Goal: Task Accomplishment & Management: Use online tool/utility

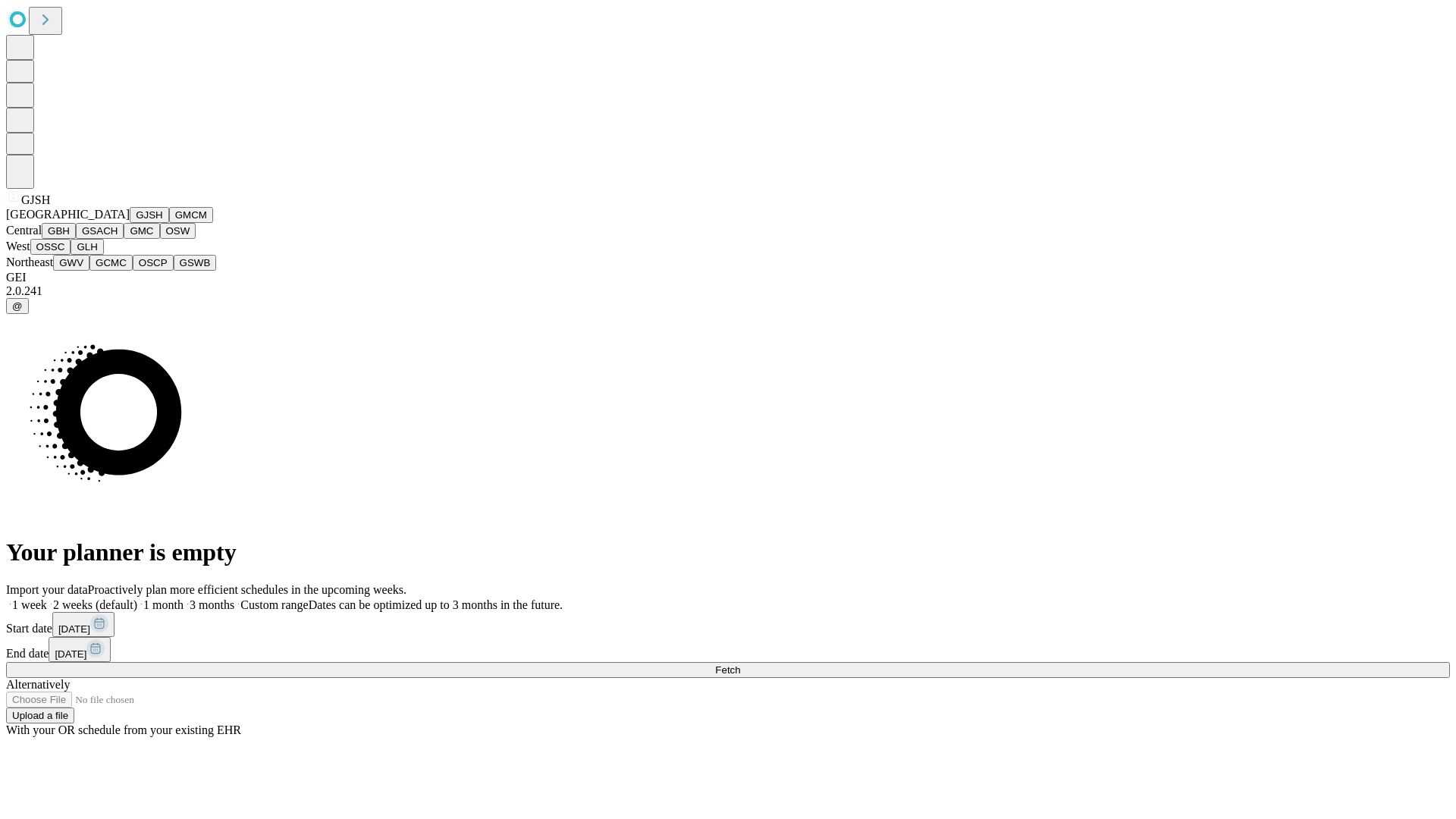
click at [129, 223] on button "GJSH" at bounding box center [149, 215] width 40 height 16
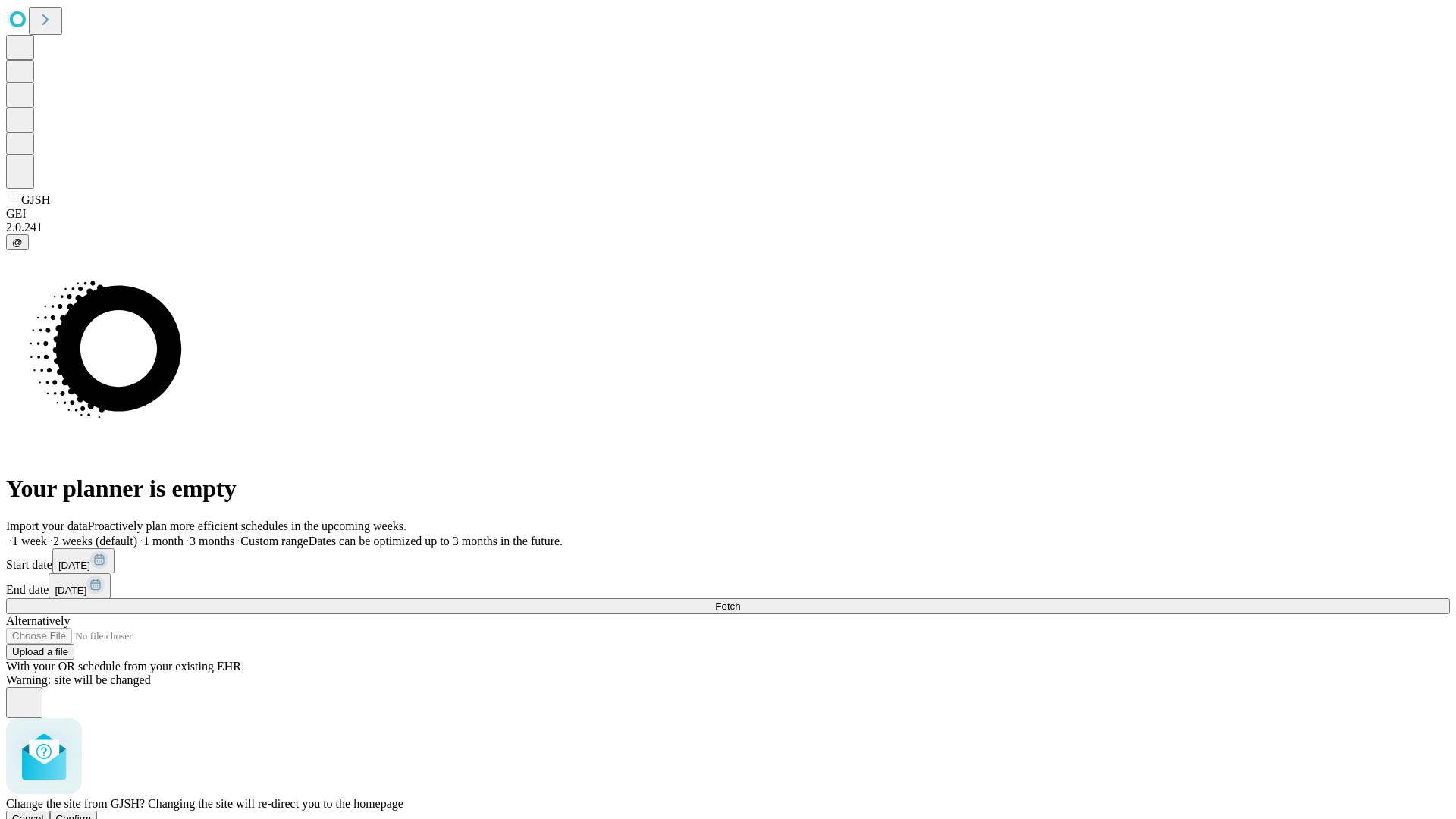
click at [92, 813] on span "Confirm" at bounding box center [74, 818] width 36 height 11
click at [137, 535] on label "2 weeks (default)" at bounding box center [92, 541] width 91 height 13
click at [740, 601] on span "Fetch" at bounding box center [727, 606] width 25 height 11
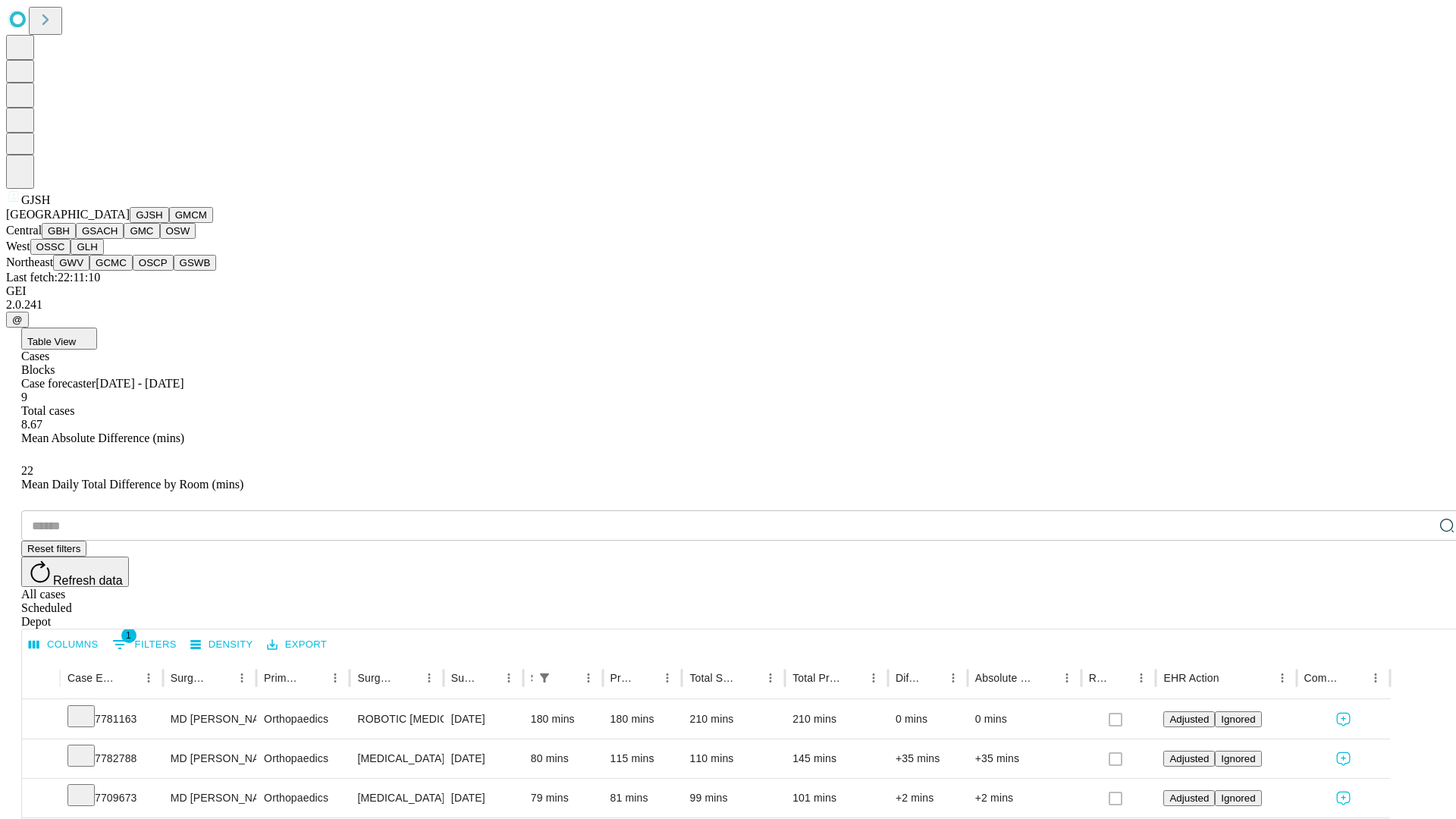
click at [169, 223] on button "GMCM" at bounding box center [191, 215] width 44 height 16
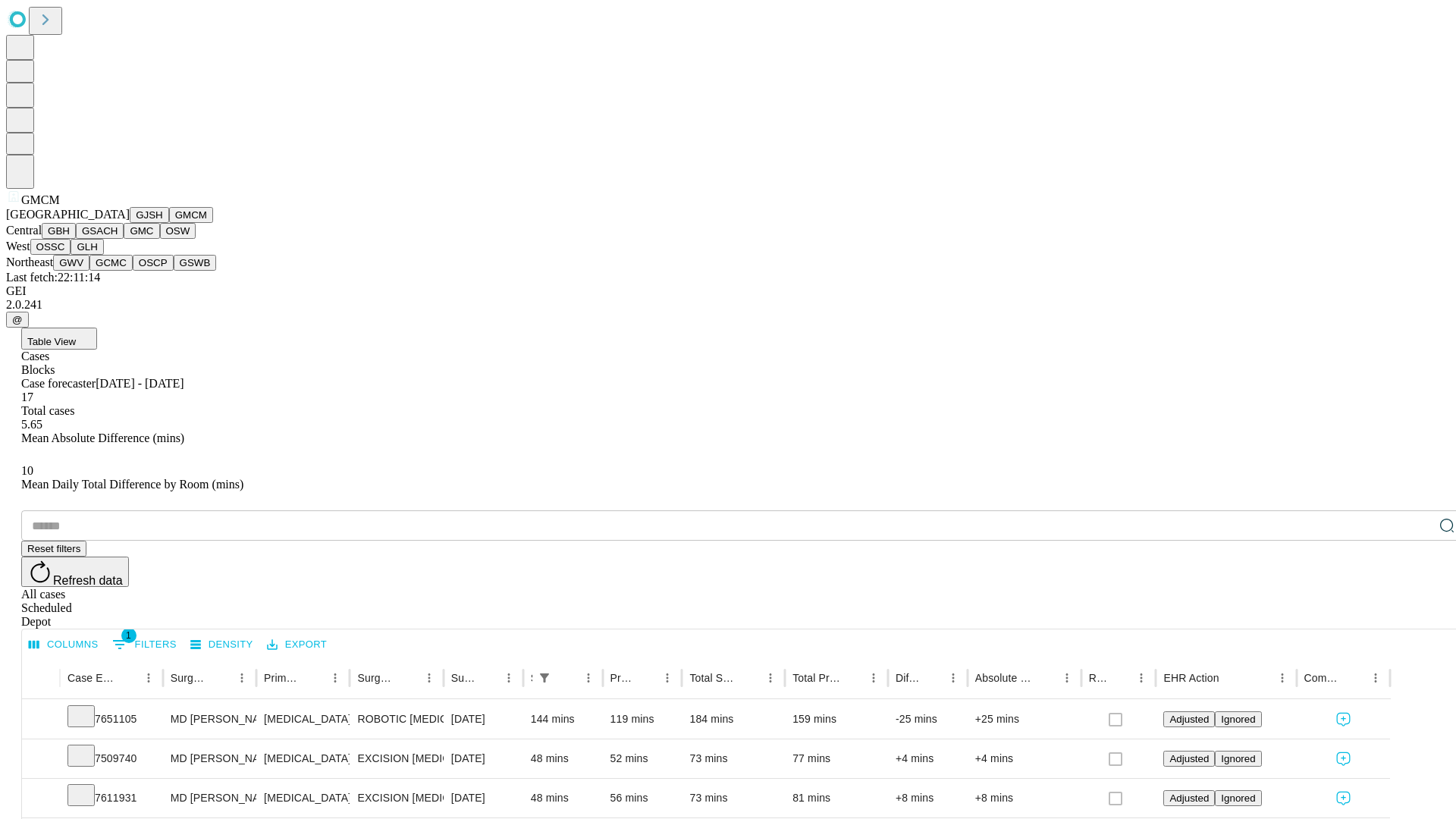
click at [76, 239] on button "GBH" at bounding box center [59, 231] width 34 height 16
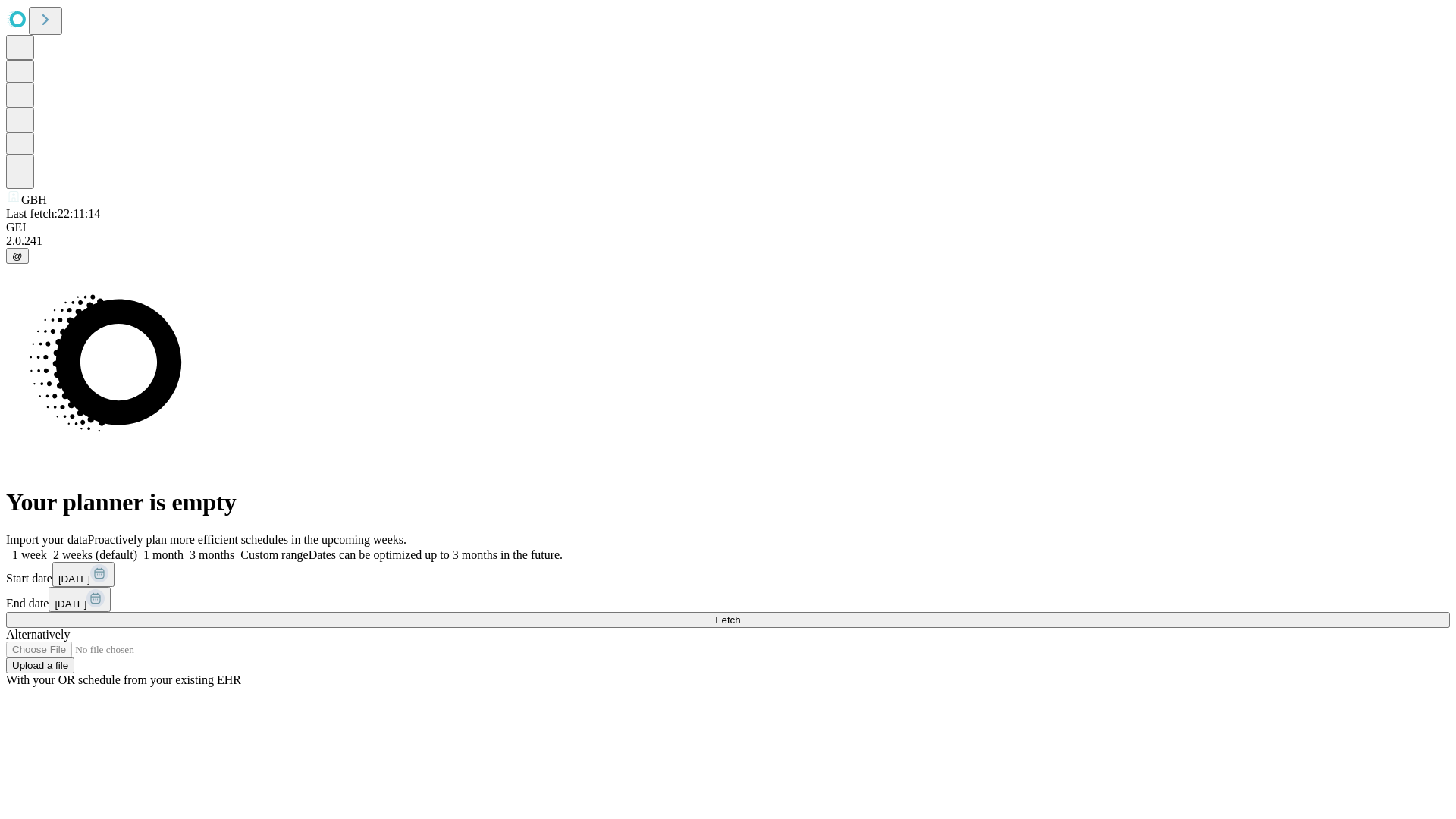
click at [137, 548] on label "2 weeks (default)" at bounding box center [92, 554] width 91 height 13
click at [740, 615] on span "Fetch" at bounding box center [727, 620] width 25 height 11
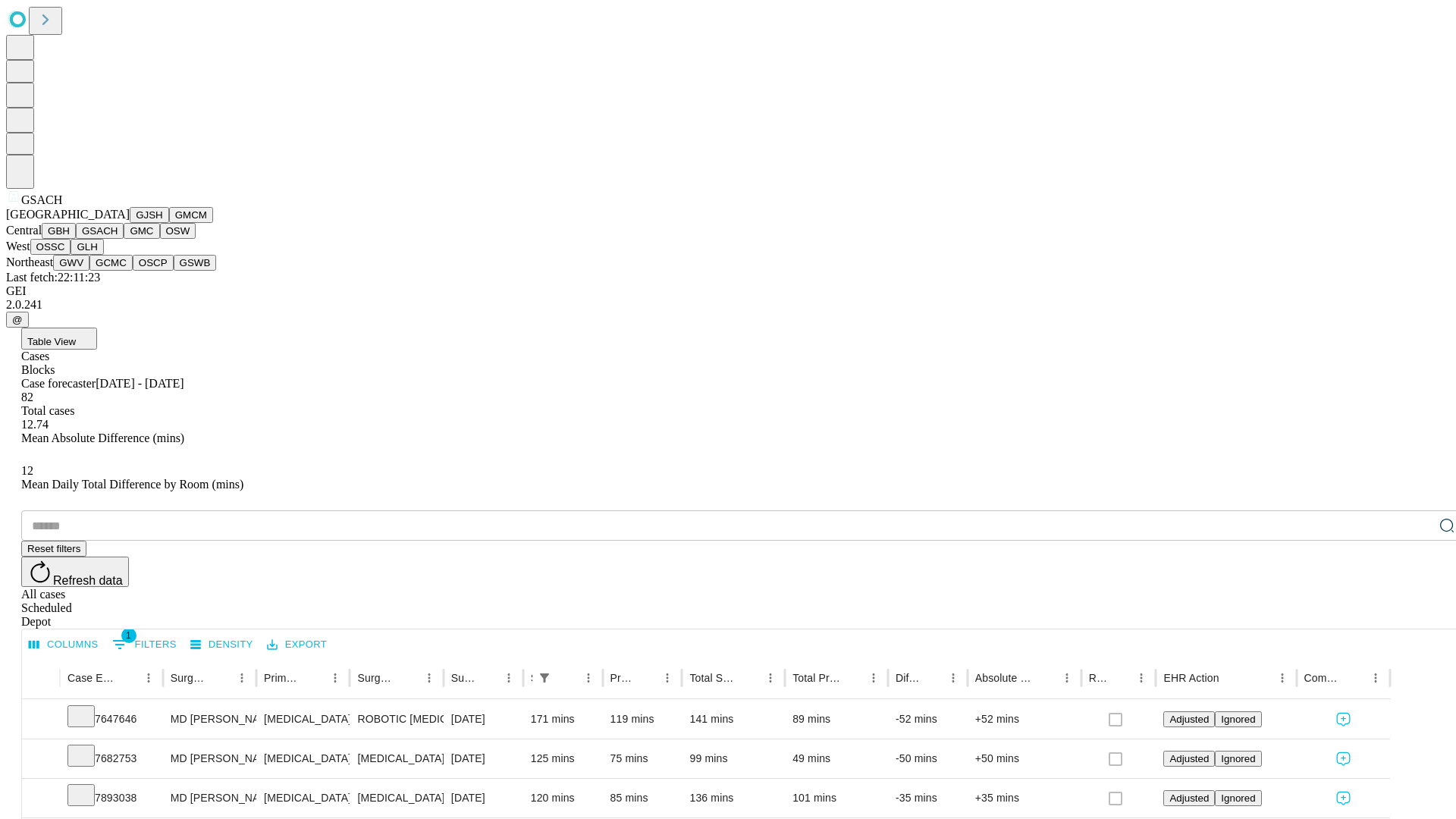
click at [123, 239] on button "GMC" at bounding box center [141, 231] width 36 height 16
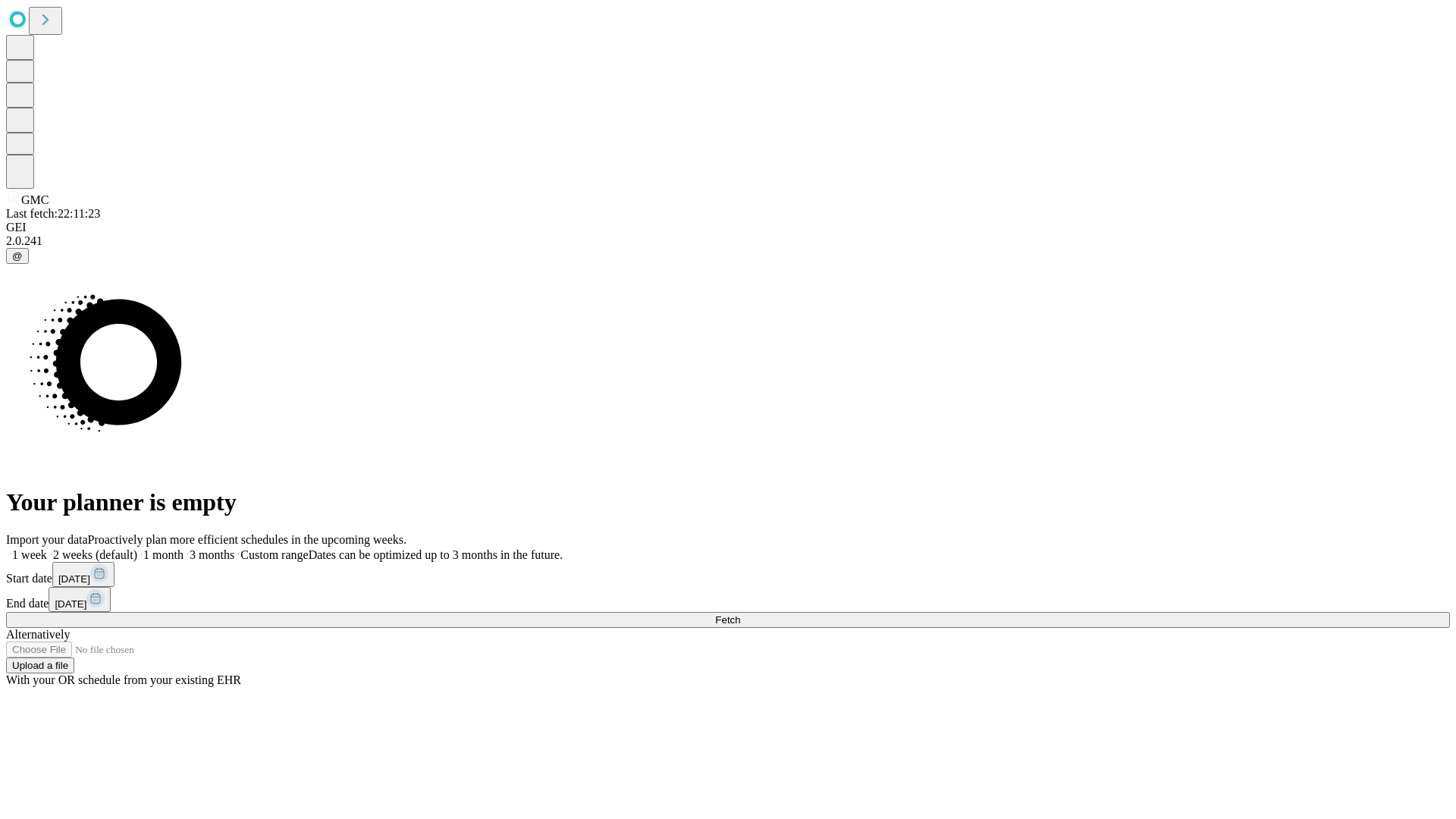
click at [137, 548] on label "2 weeks (default)" at bounding box center [92, 554] width 91 height 13
click at [740, 615] on span "Fetch" at bounding box center [727, 620] width 25 height 11
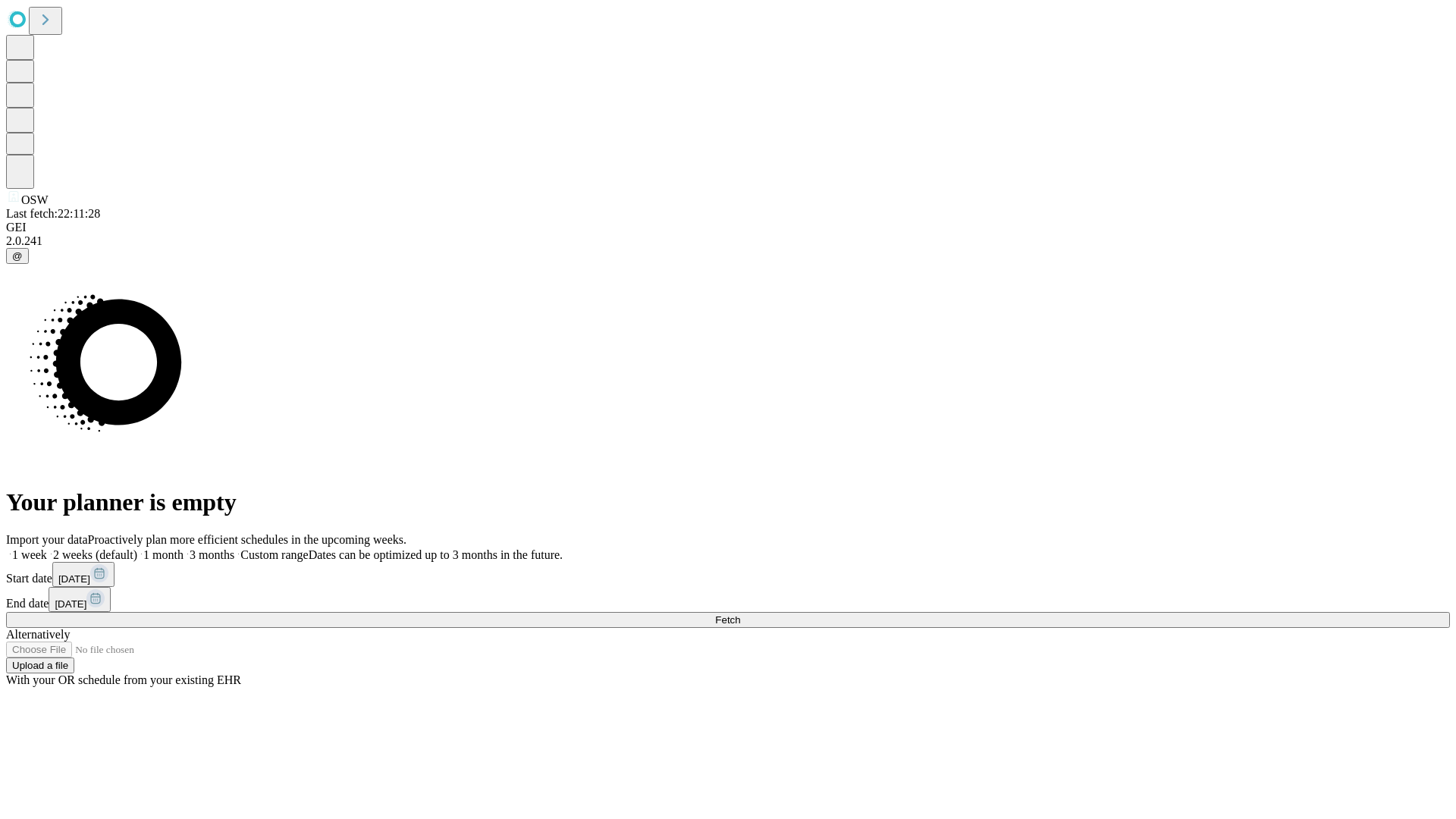
click at [137, 548] on label "2 weeks (default)" at bounding box center [92, 554] width 91 height 13
click at [740, 615] on span "Fetch" at bounding box center [727, 620] width 25 height 11
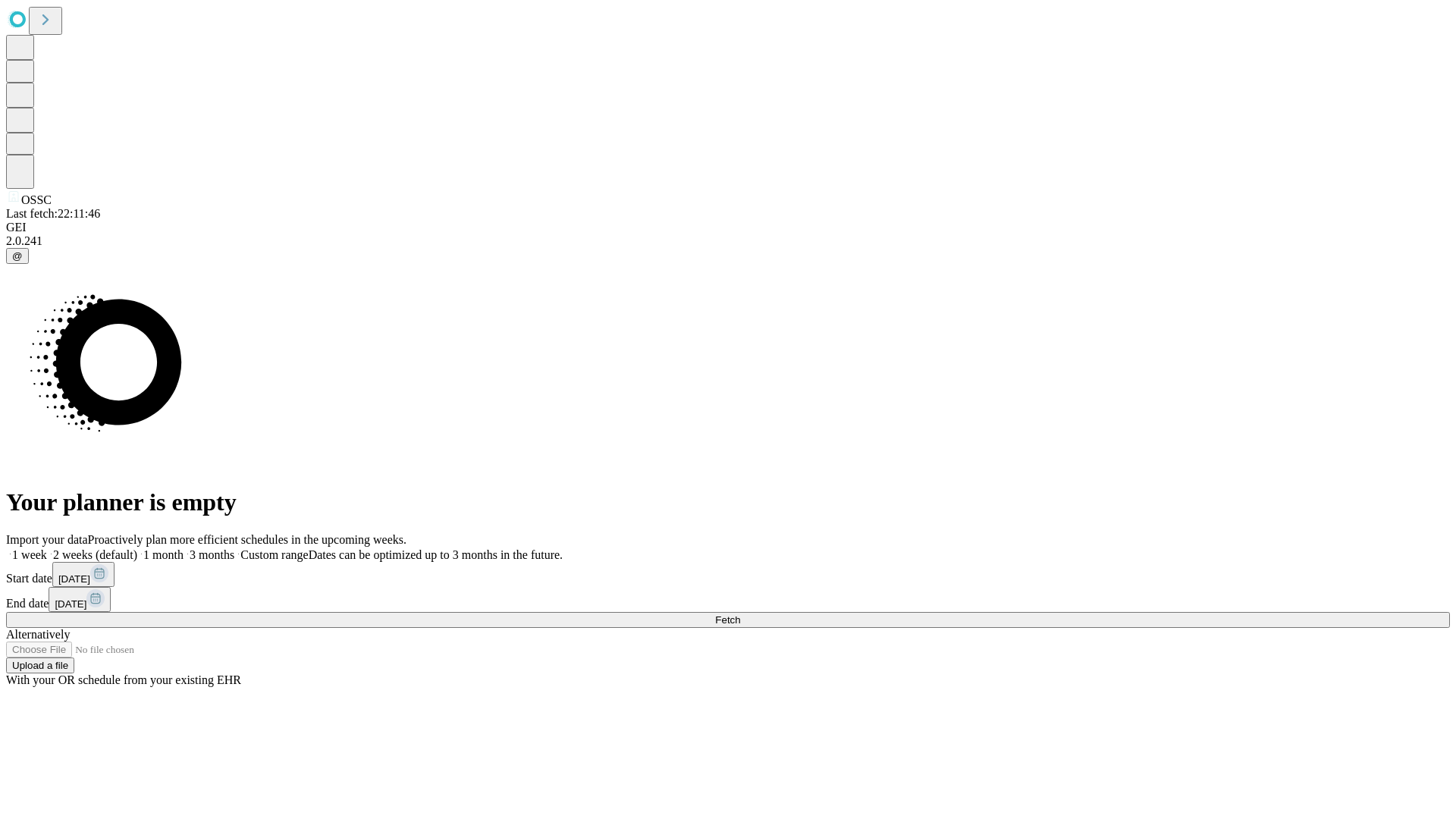
click at [137, 548] on label "2 weeks (default)" at bounding box center [92, 554] width 91 height 13
click at [740, 615] on span "Fetch" at bounding box center [727, 620] width 25 height 11
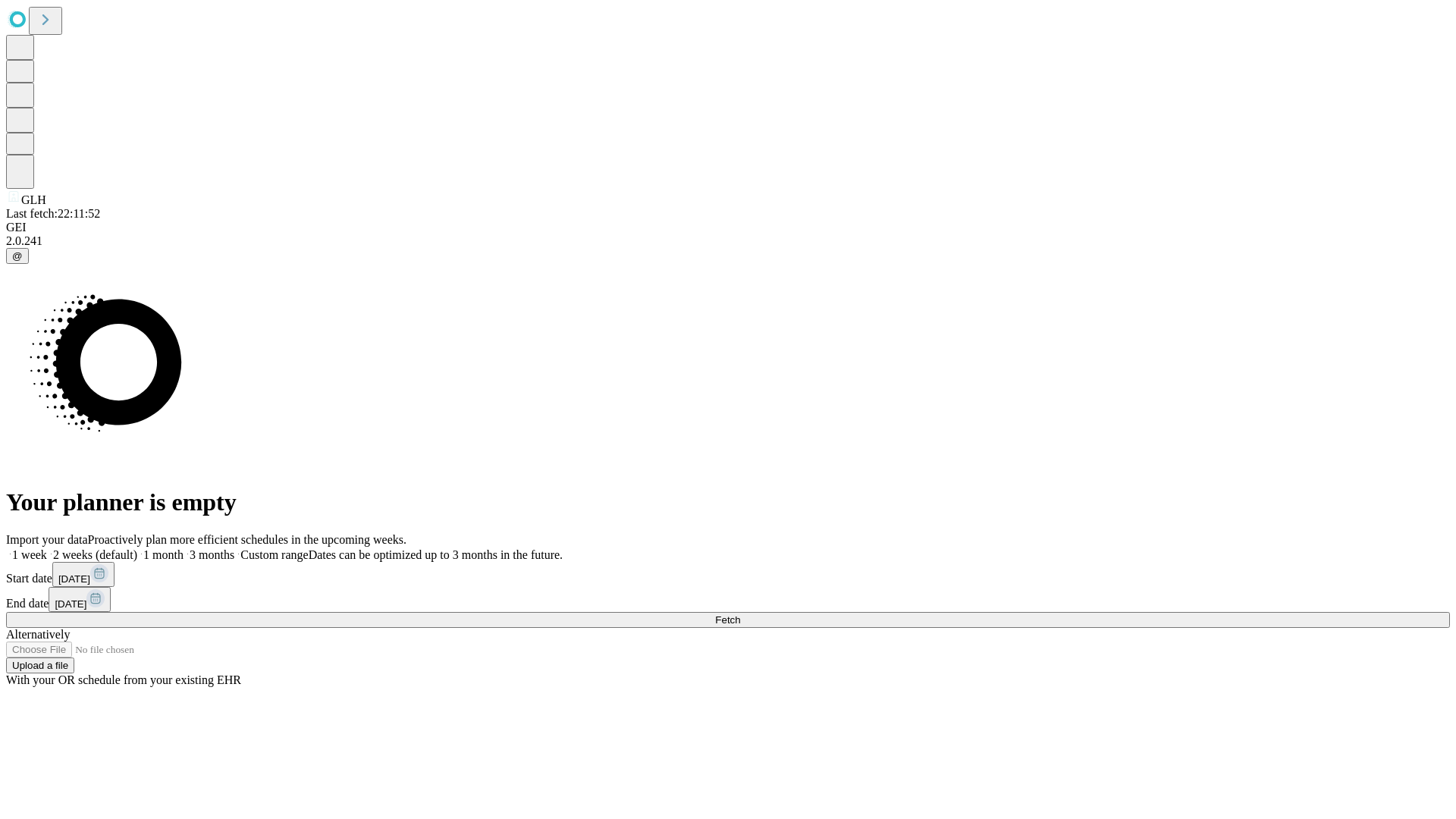
click at [137, 548] on label "2 weeks (default)" at bounding box center [92, 554] width 91 height 13
click at [740, 615] on span "Fetch" at bounding box center [727, 620] width 25 height 11
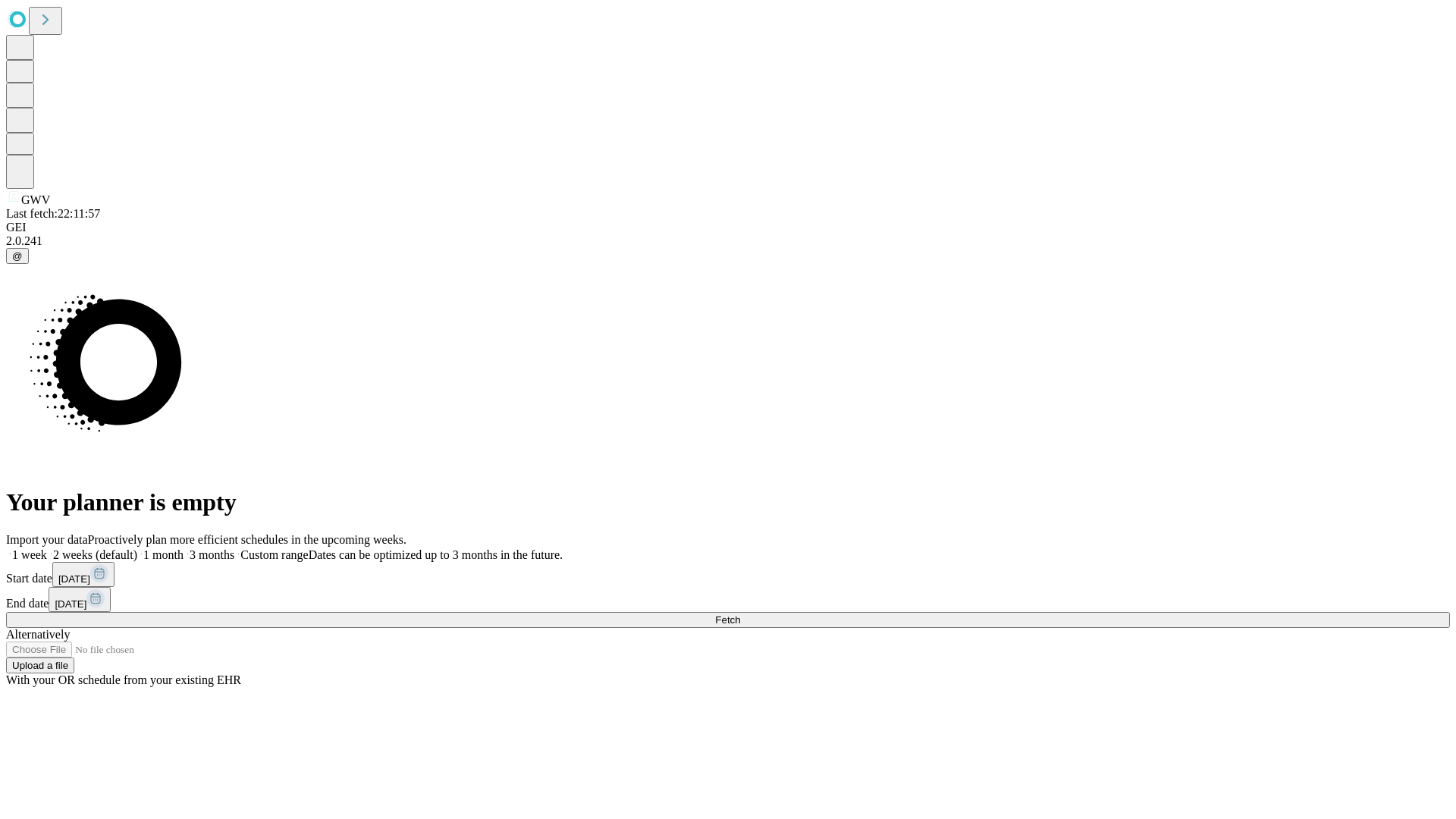
click at [137, 548] on label "2 weeks (default)" at bounding box center [92, 554] width 91 height 13
click at [740, 615] on span "Fetch" at bounding box center [727, 620] width 25 height 11
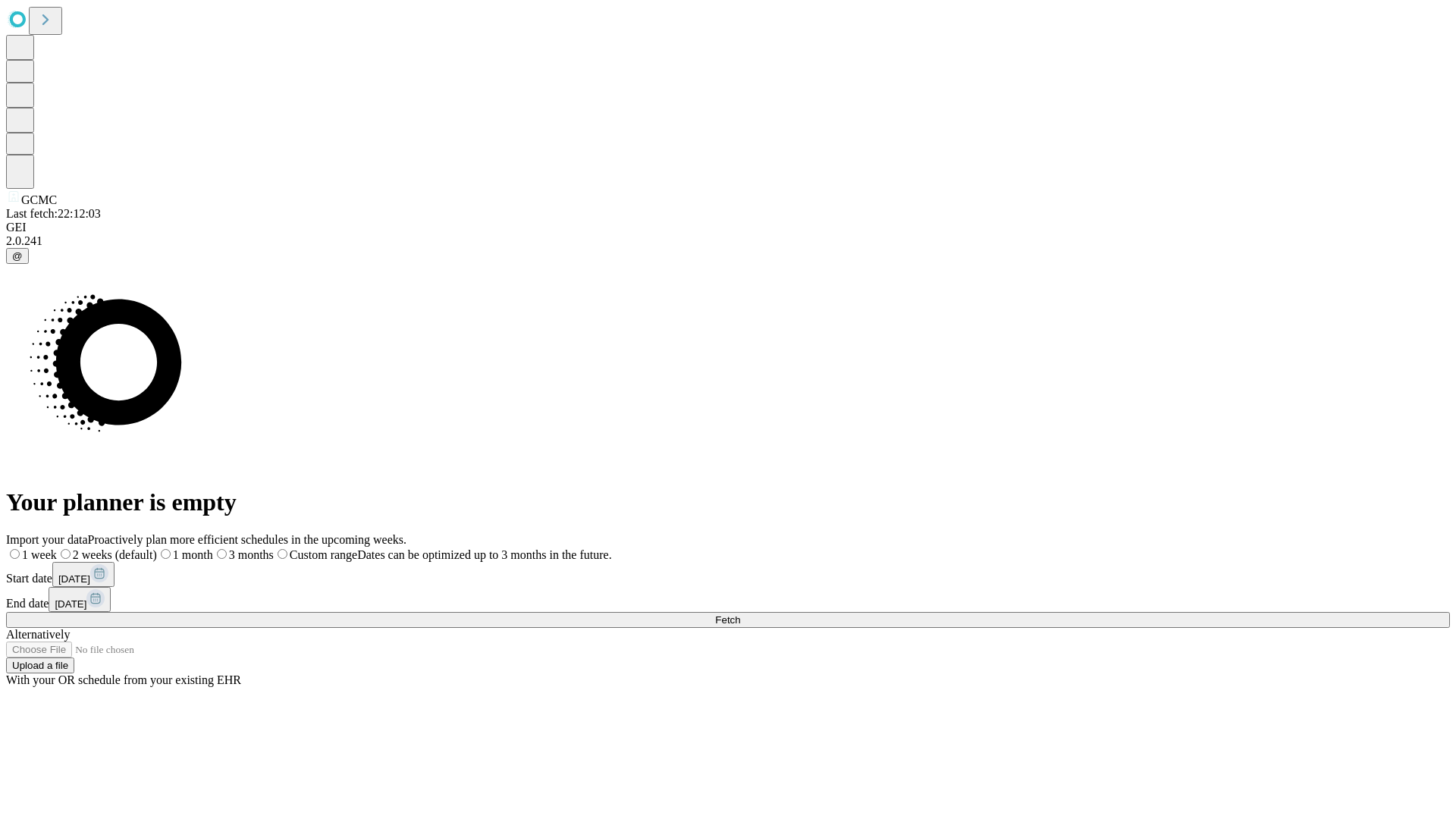
click at [740, 615] on span "Fetch" at bounding box center [727, 620] width 25 height 11
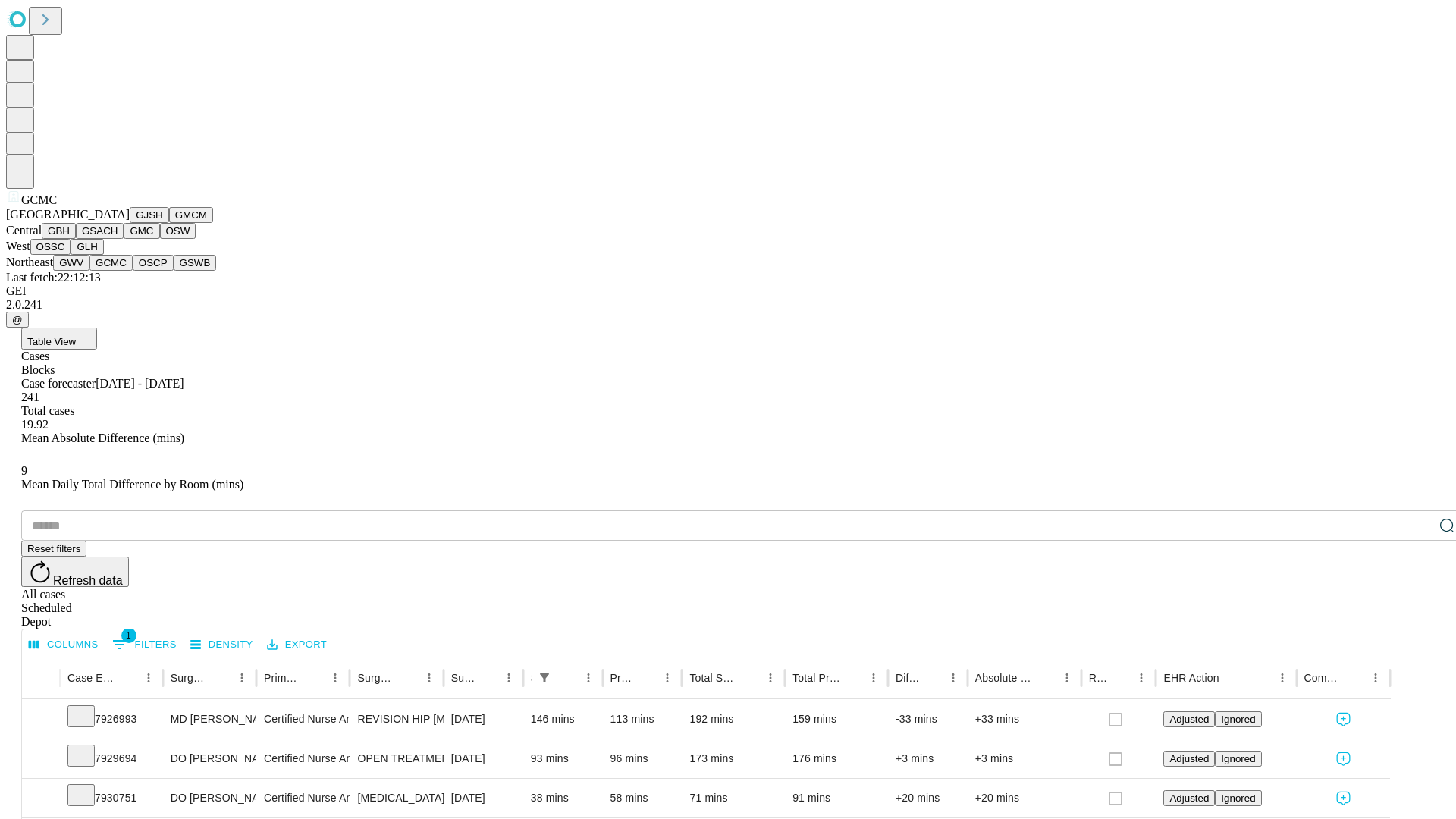
click at [132, 271] on button "OSCP" at bounding box center [152, 263] width 41 height 16
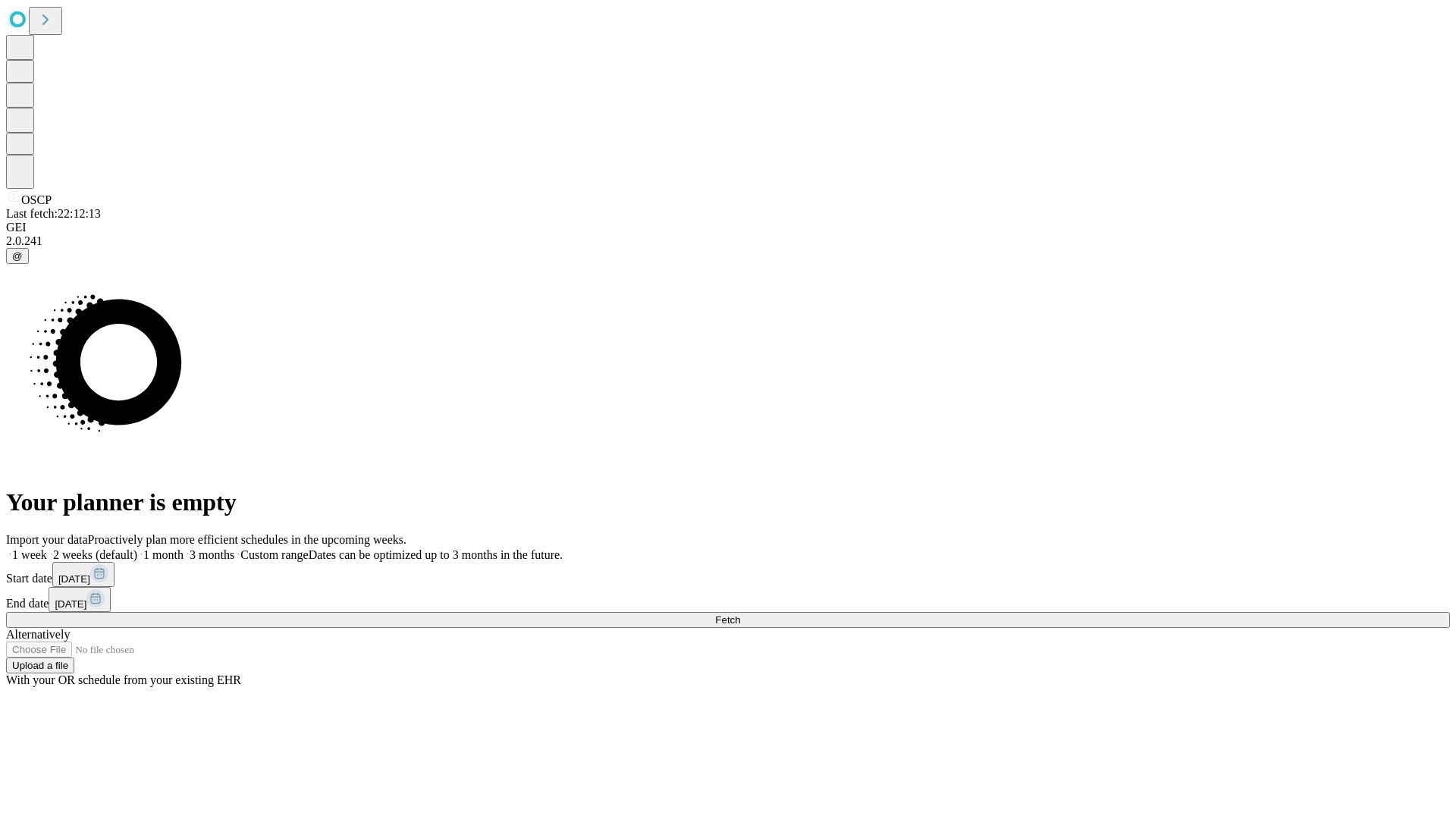
click at [137, 548] on label "2 weeks (default)" at bounding box center [92, 554] width 91 height 13
click at [740, 615] on span "Fetch" at bounding box center [727, 620] width 25 height 11
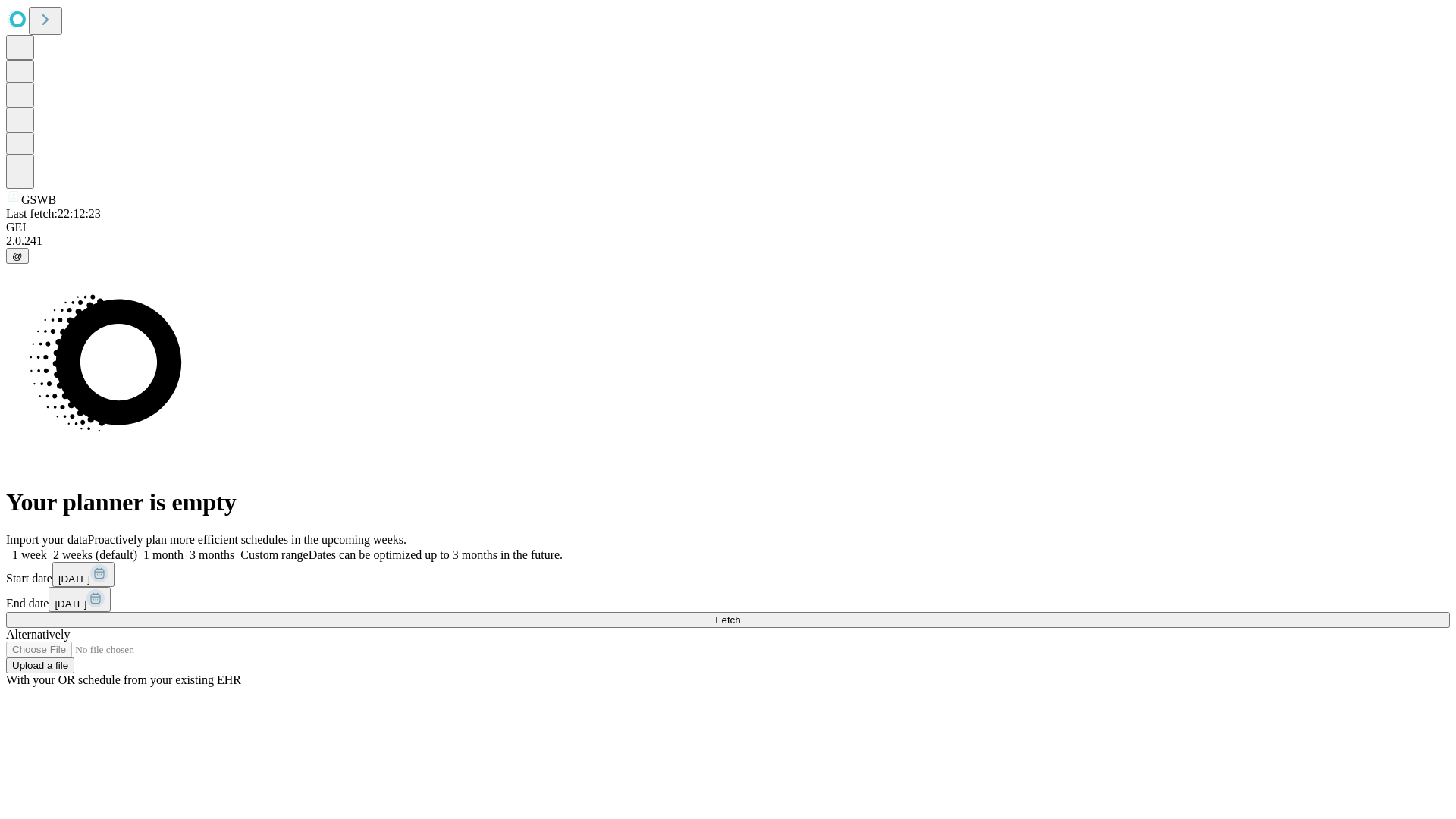
click at [137, 548] on label "2 weeks (default)" at bounding box center [92, 554] width 91 height 13
click at [740, 615] on span "Fetch" at bounding box center [727, 620] width 25 height 11
